Goal: Transaction & Acquisition: Purchase product/service

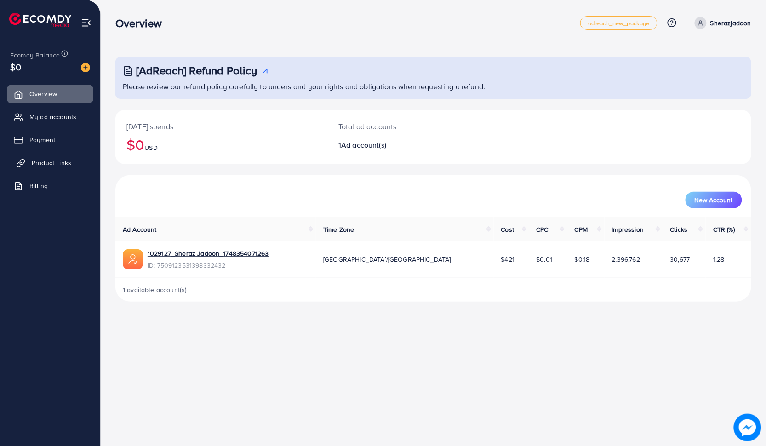
click at [43, 171] on link "Product Links" at bounding box center [50, 163] width 86 height 18
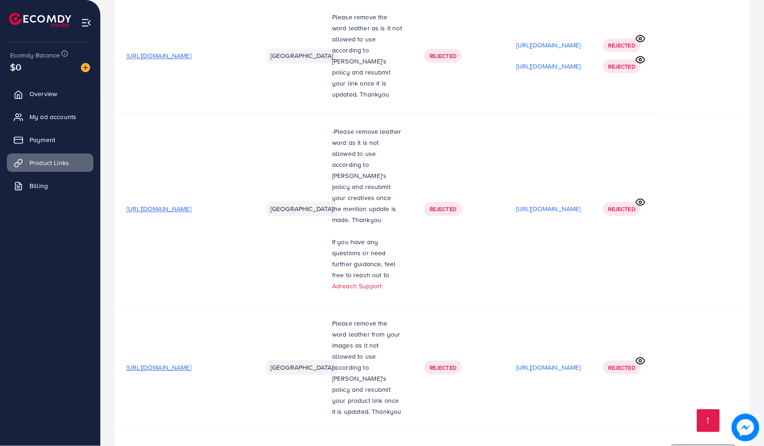
scroll to position [909, 0]
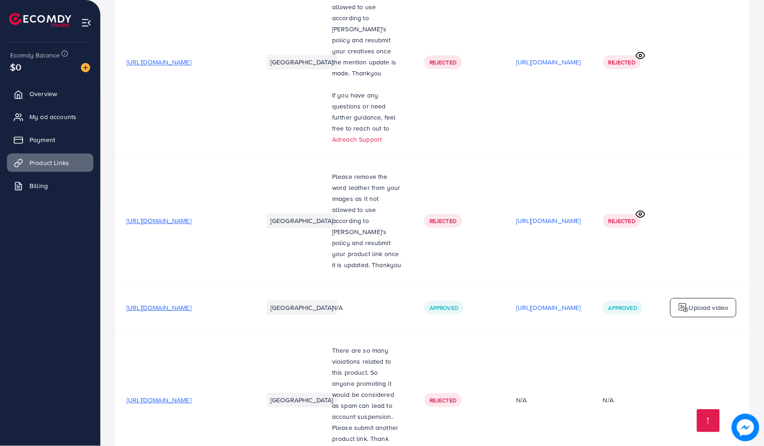
click at [191, 395] on span "[URL][DOMAIN_NAME]" at bounding box center [158, 399] width 65 height 9
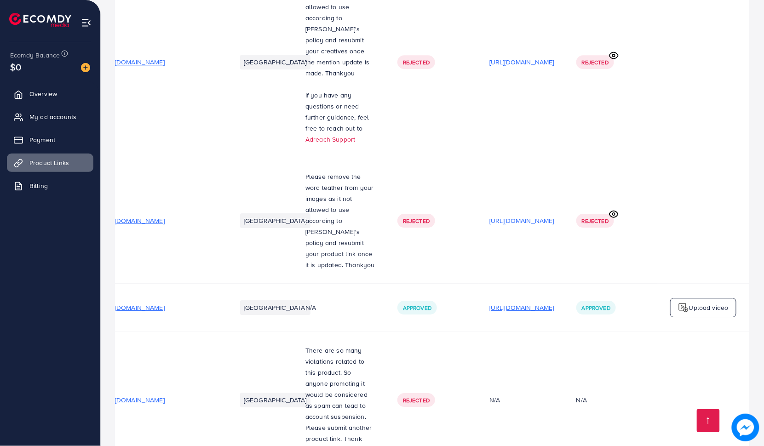
scroll to position [0, 94]
click at [500, 302] on p "[URL][DOMAIN_NAME]" at bounding box center [521, 307] width 65 height 11
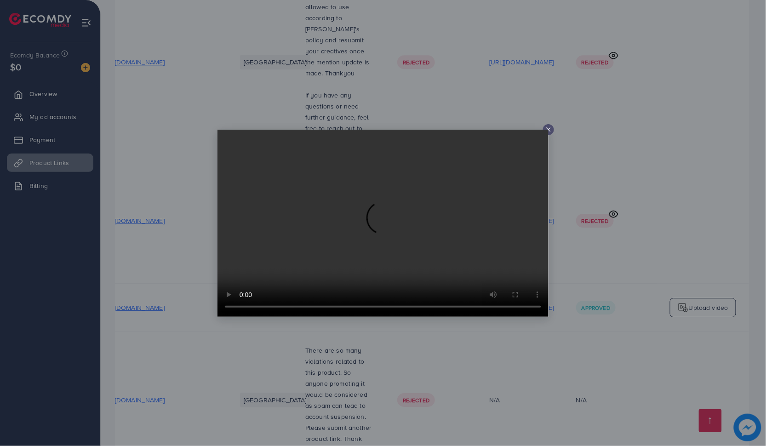
click at [544, 130] on video at bounding box center [382, 223] width 331 height 187
click at [549, 129] on icon at bounding box center [548, 129] width 7 height 7
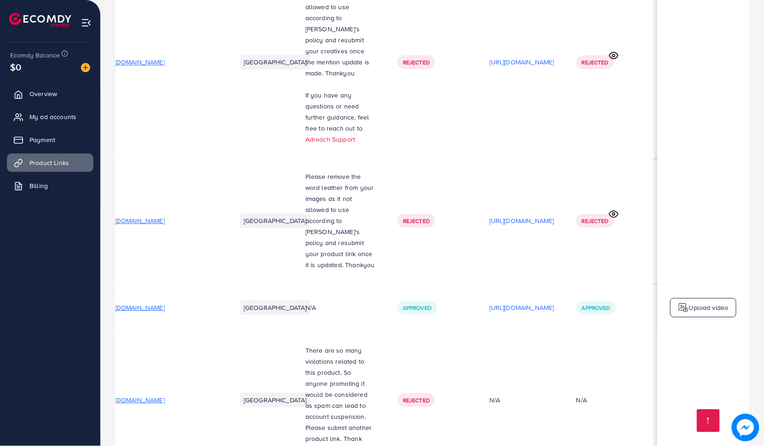
scroll to position [0, 0]
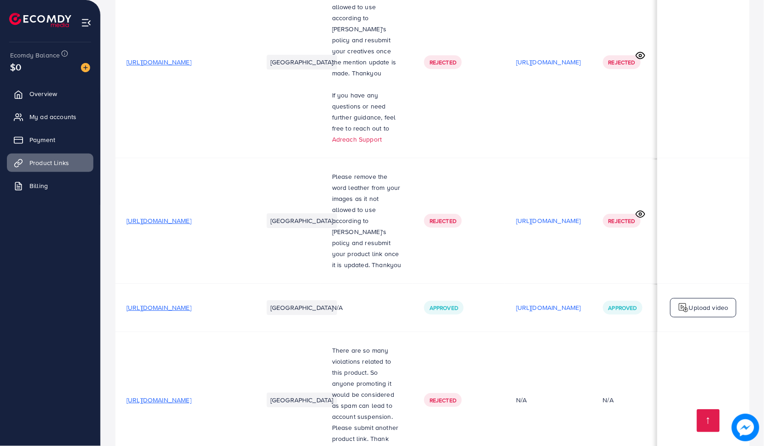
click at [168, 303] on span "[URL][DOMAIN_NAME]" at bounding box center [158, 307] width 65 height 9
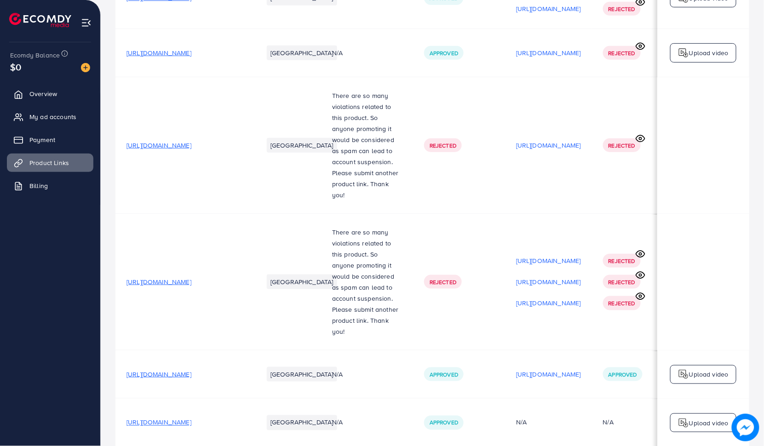
scroll to position [37, 0]
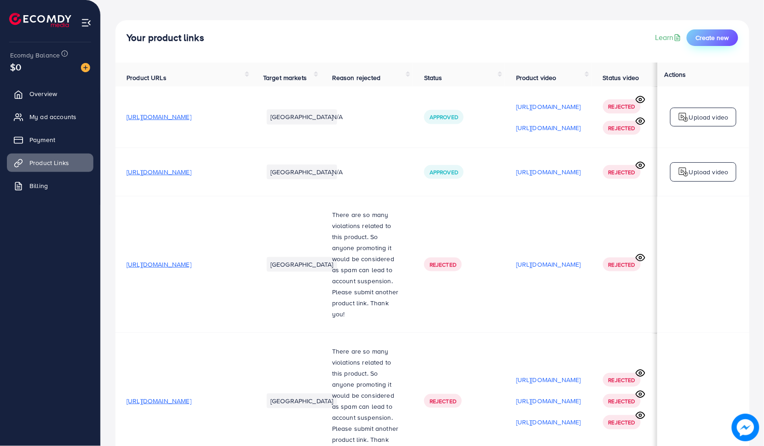
click at [710, 41] on span "Create new" at bounding box center [712, 37] width 33 height 9
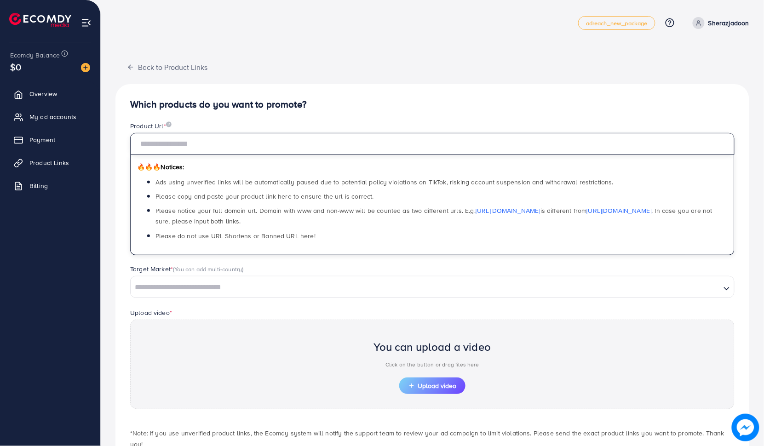
click at [245, 152] on input "text" at bounding box center [432, 144] width 604 height 22
paste input "**********"
type input "**********"
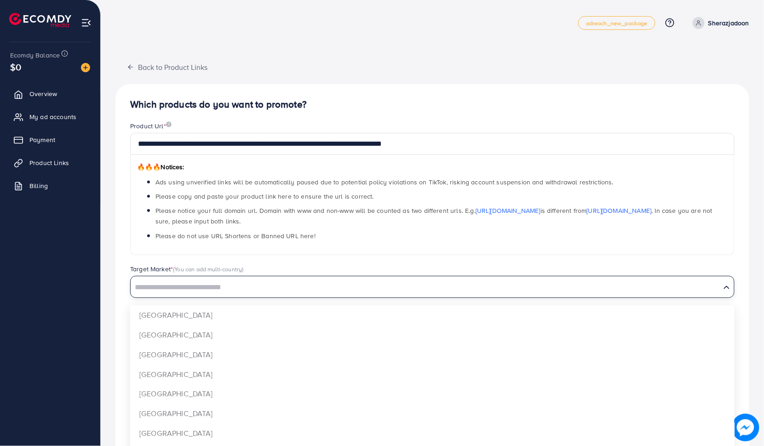
click at [172, 290] on input "Search for option" at bounding box center [426, 287] width 588 height 14
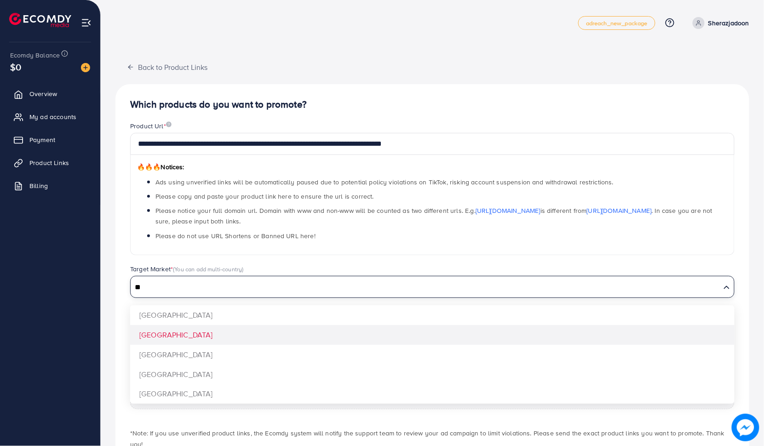
type input "**"
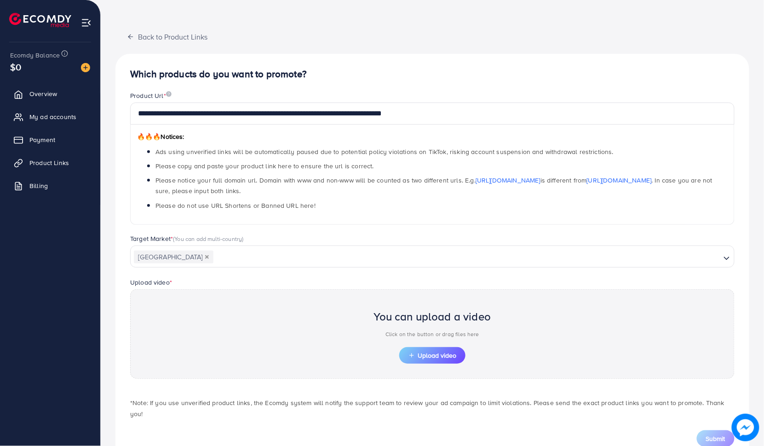
scroll to position [47, 0]
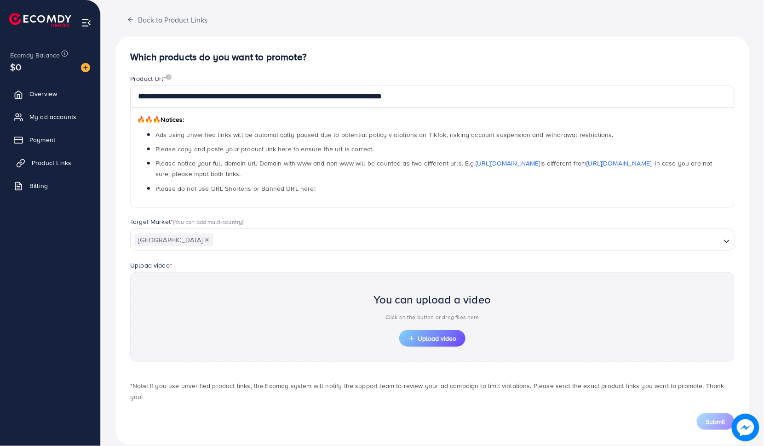
click at [54, 164] on span "Product Links" at bounding box center [52, 162] width 40 height 9
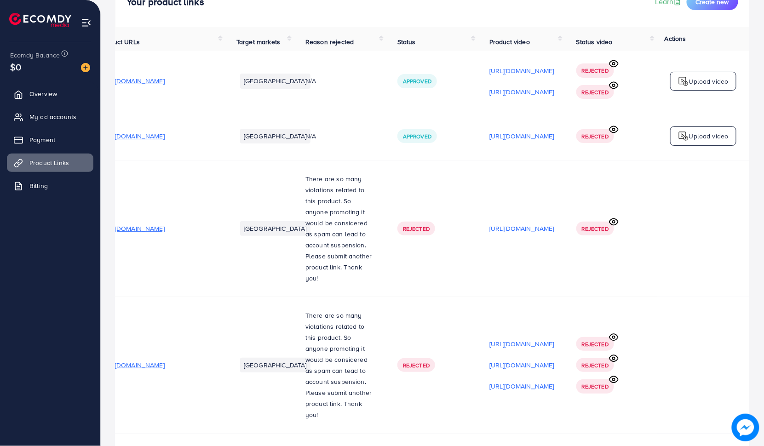
scroll to position [44, 0]
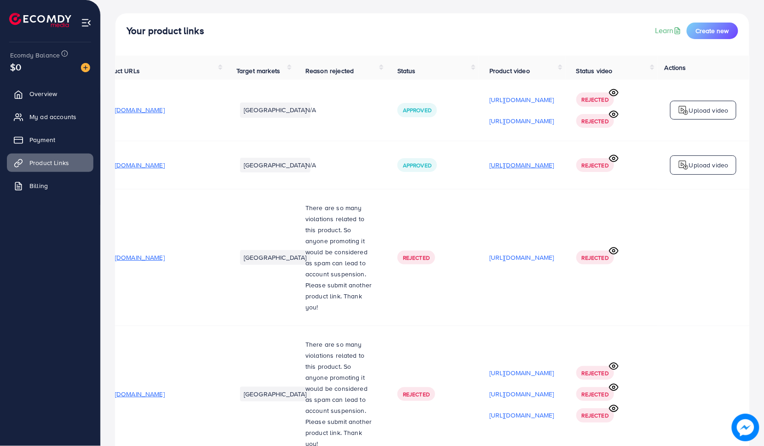
click at [507, 171] on p "[URL][DOMAIN_NAME]" at bounding box center [521, 165] width 65 height 11
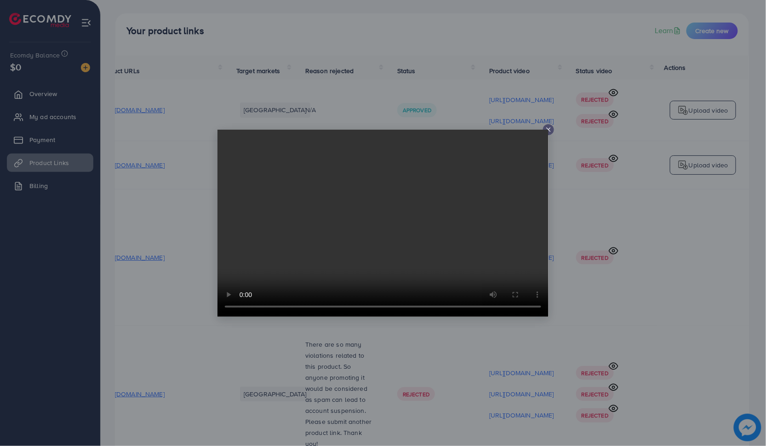
click at [549, 127] on icon at bounding box center [548, 129] width 7 height 7
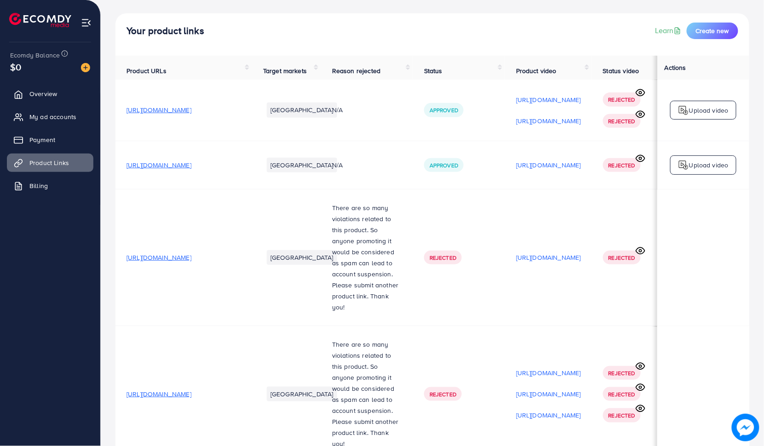
scroll to position [1, 0]
click at [53, 121] on link "My ad accounts" at bounding box center [50, 117] width 86 height 18
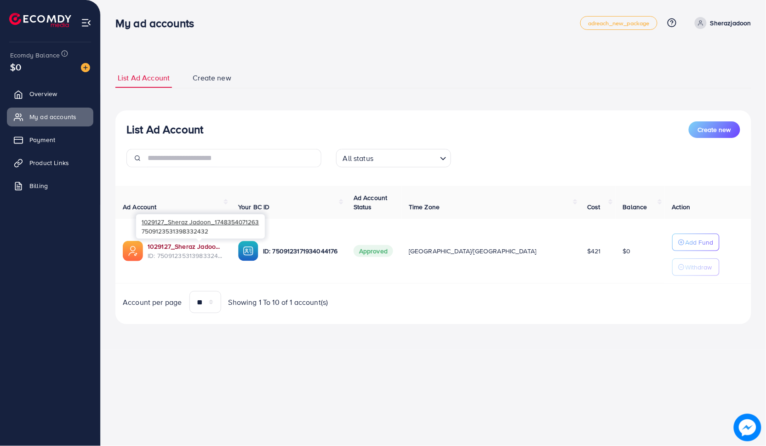
click at [217, 246] on link "1029127_Sheraz Jadoon_1748354071263" at bounding box center [186, 246] width 76 height 9
click at [82, 66] on img at bounding box center [85, 67] width 9 height 9
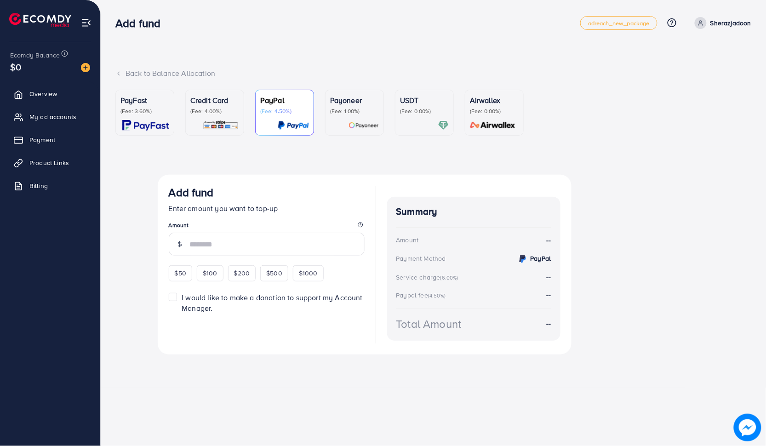
click at [143, 120] on img at bounding box center [145, 125] width 47 height 11
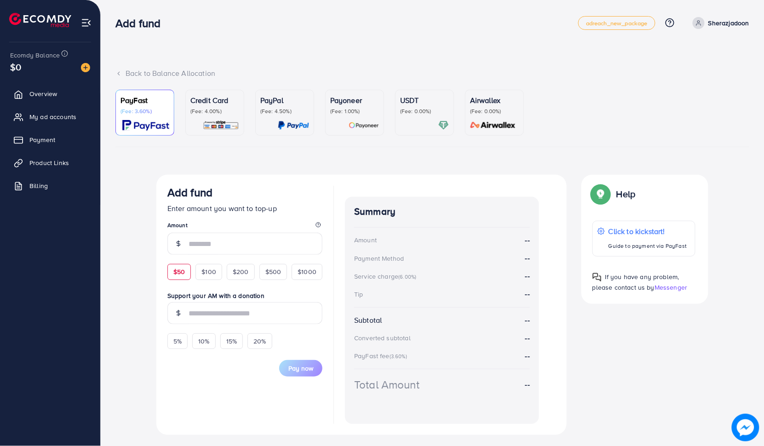
click at [180, 270] on span "$50" at bounding box center [178, 271] width 11 height 9
type input "**"
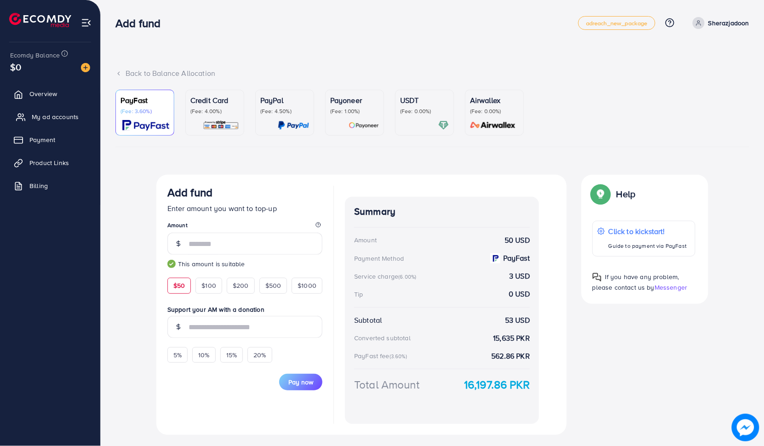
click at [53, 120] on span "My ad accounts" at bounding box center [55, 116] width 47 height 9
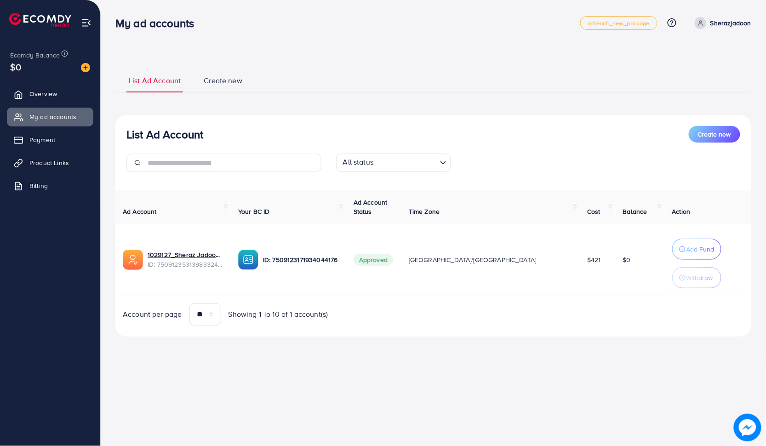
click at [499, 244] on td "[GEOGRAPHIC_DATA]/[GEOGRAPHIC_DATA]" at bounding box center [490, 260] width 179 height 72
click at [686, 247] on p "Add Fund" at bounding box center [700, 249] width 28 height 11
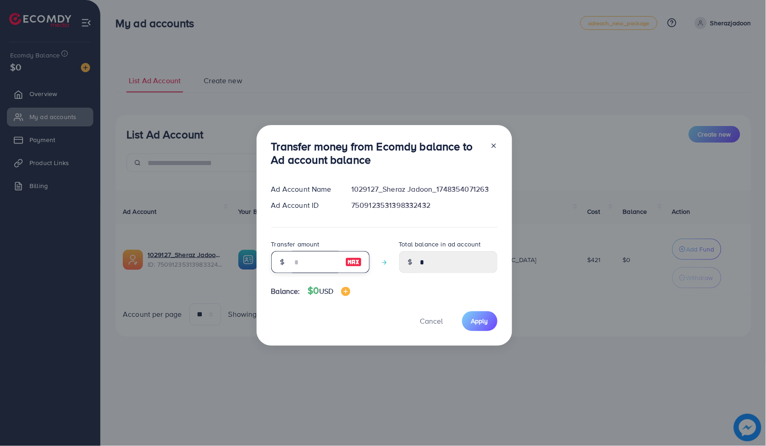
click at [309, 261] on input "number" at bounding box center [315, 262] width 46 height 22
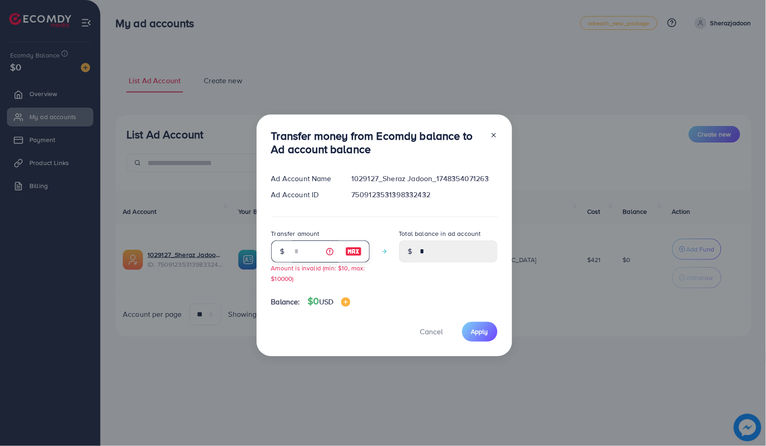
type input "*"
type input "****"
type input "*"
click at [421, 332] on span "Cancel" at bounding box center [431, 331] width 23 height 10
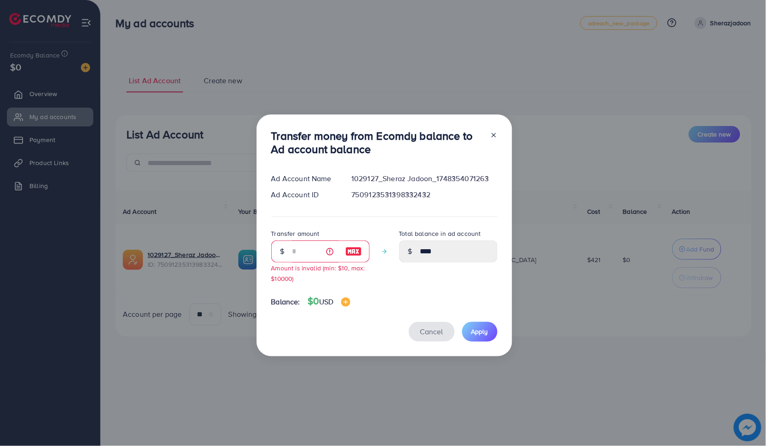
type input "*"
